Goal: Task Accomplishment & Management: Use online tool/utility

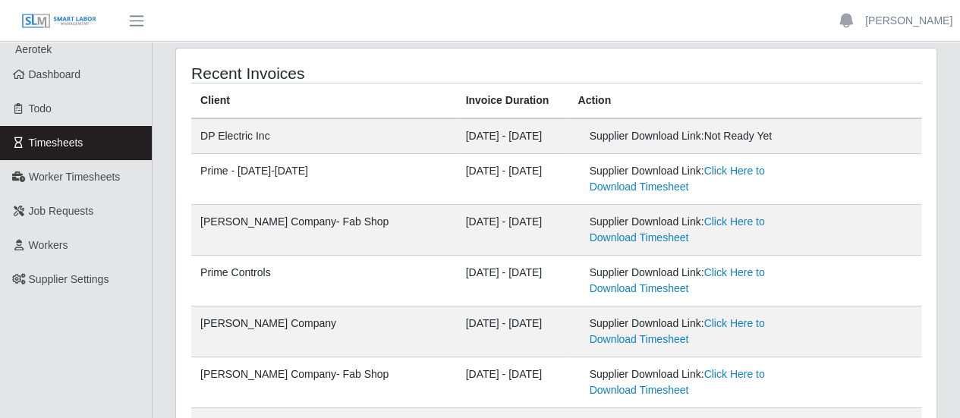
click at [86, 142] on link "Timesheets" at bounding box center [76, 143] width 152 height 34
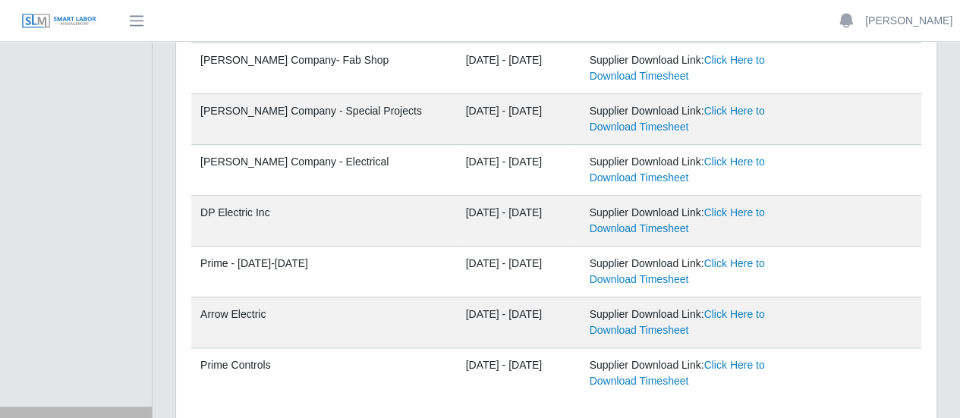
scroll to position [391, 0]
